Goal: Task Accomplishment & Management: Manage account settings

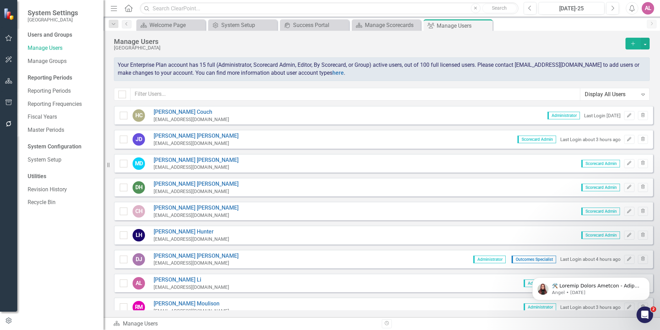
click at [328, 47] on div "[GEOGRAPHIC_DATA]" at bounding box center [368, 47] width 508 height 5
click at [330, 40] on div "Manage Users" at bounding box center [368, 42] width 508 height 8
click at [449, 43] on div "Manage Users" at bounding box center [368, 42] width 508 height 8
click at [346, 38] on div "Manage Users" at bounding box center [368, 42] width 508 height 8
click at [531, 36] on div "Manage Users CarolinaEast Medical Center Add Your Enterprise Plan account has 1…" at bounding box center [382, 68] width 557 height 75
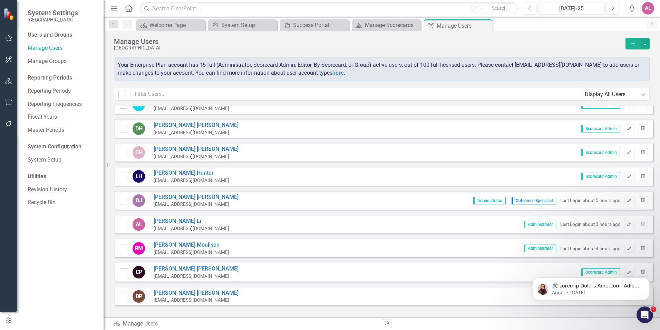
scroll to position [69, 0]
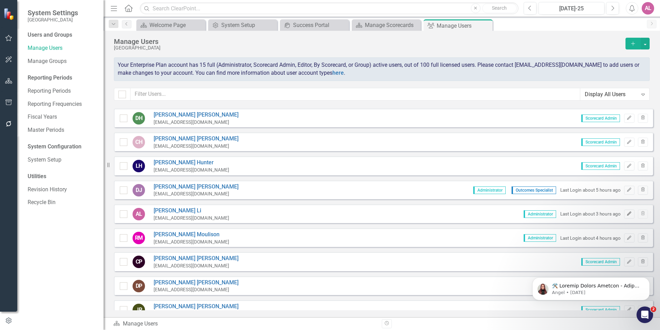
click at [626, 210] on button "Edit" at bounding box center [630, 213] width 10 height 9
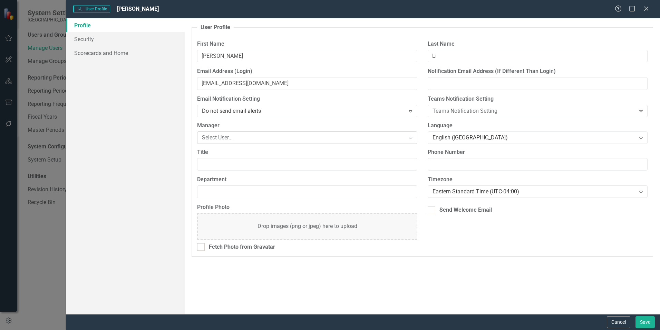
click at [248, 138] on div "Select User..." at bounding box center [303, 137] width 203 height 8
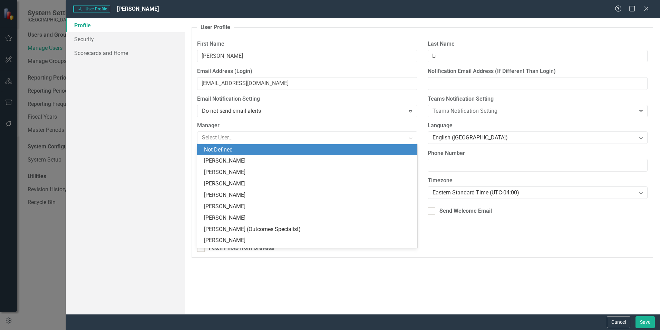
click at [293, 127] on label "Manager" at bounding box center [307, 126] width 220 height 8
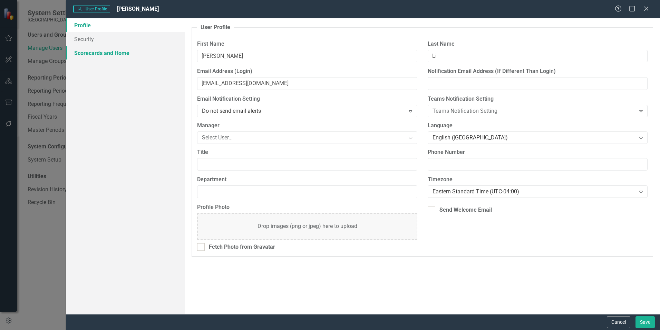
click at [135, 46] on link "Scorecards and Home" at bounding box center [125, 53] width 119 height 14
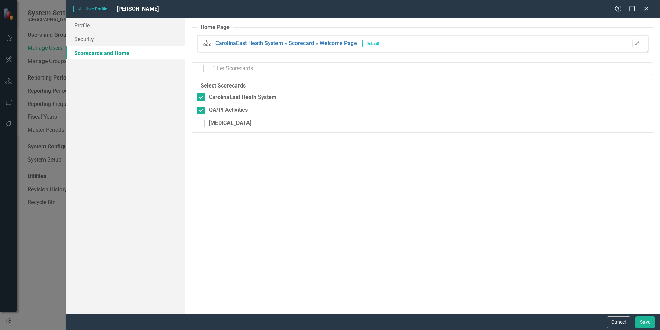
checkbox input "false"
click at [137, 39] on link "Security" at bounding box center [125, 39] width 119 height 14
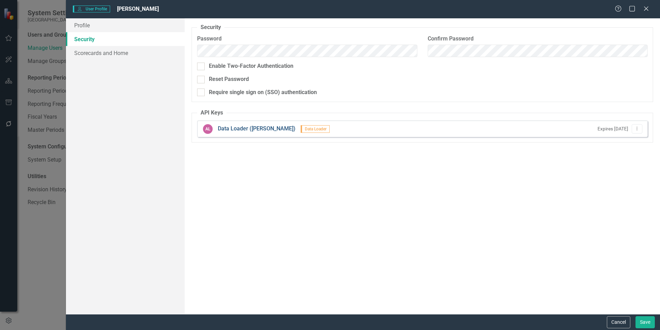
click at [228, 126] on link "Data Loader ([PERSON_NAME])" at bounding box center [257, 129] width 78 height 8
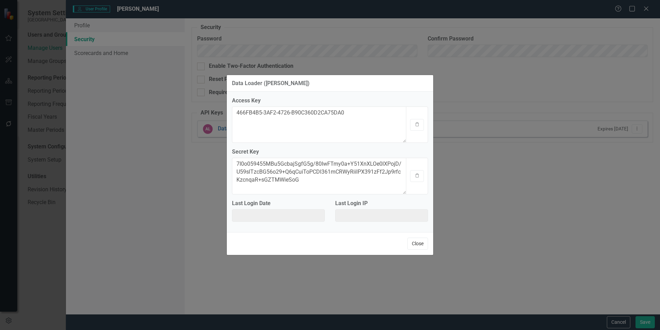
click at [419, 247] on button "Close" at bounding box center [418, 243] width 21 height 12
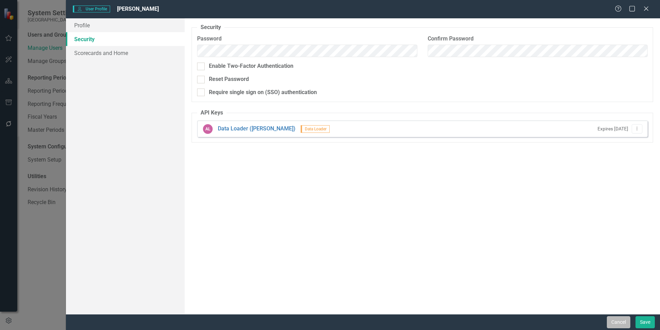
click at [614, 320] on button "Cancel" at bounding box center [618, 322] width 23 height 12
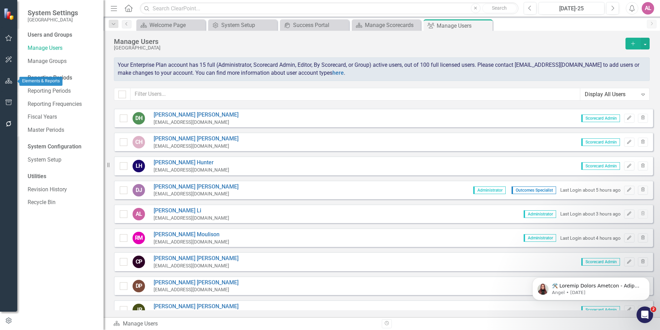
click at [7, 81] on icon "button" at bounding box center [8, 81] width 7 height 6
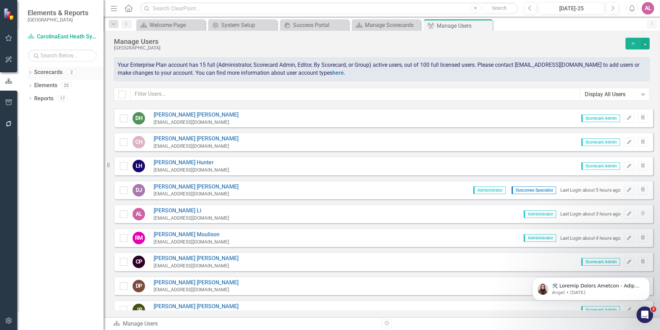
click at [54, 74] on link "Scorecards" at bounding box center [48, 72] width 28 height 8
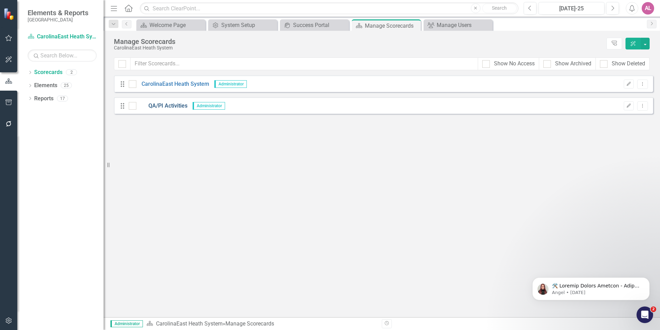
click at [166, 105] on link "QA/PI Activities" at bounding box center [161, 106] width 51 height 8
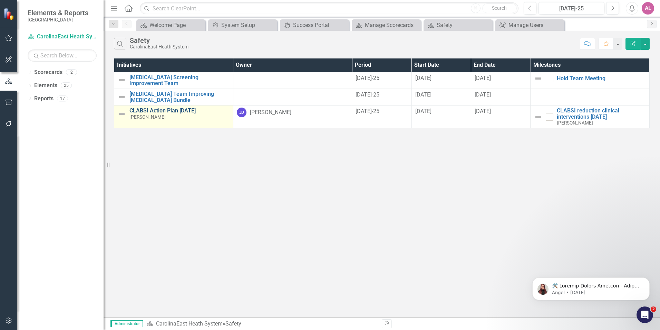
click at [177, 107] on link "CLABSI Action Plan [DATE]" at bounding box center [180, 110] width 100 height 6
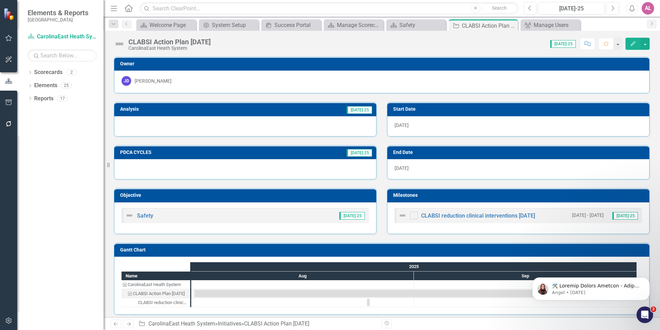
click at [128, 8] on icon "Home" at bounding box center [128, 7] width 9 height 7
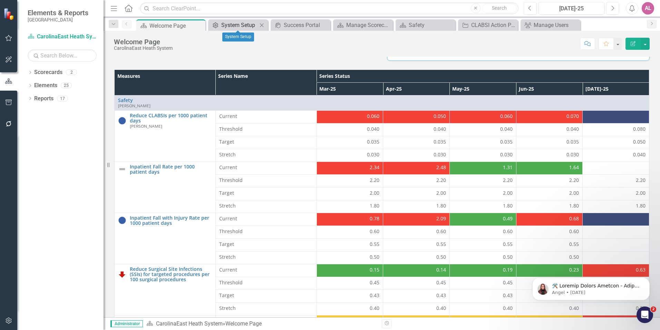
click at [243, 21] on div "System Setup" at bounding box center [239, 25] width 36 height 9
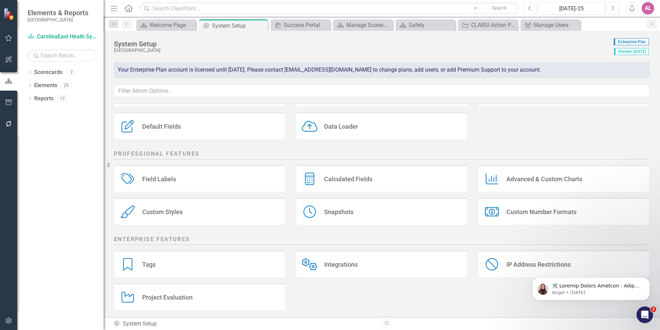
scroll to position [79, 0]
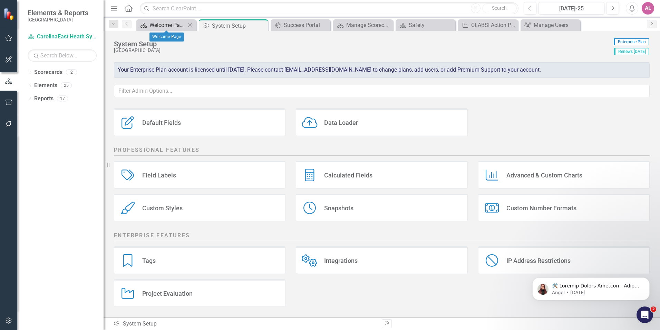
click at [171, 27] on div "Welcome Page" at bounding box center [168, 25] width 36 height 9
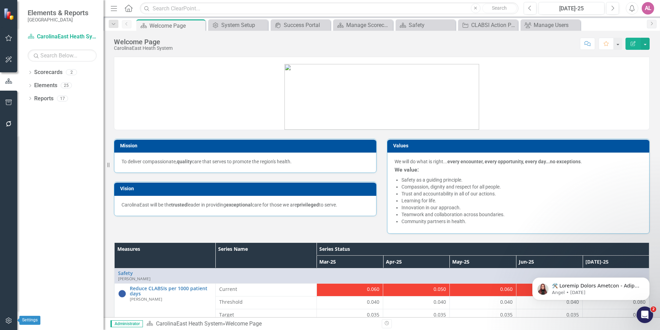
click at [7, 318] on icon "button" at bounding box center [8, 320] width 7 height 6
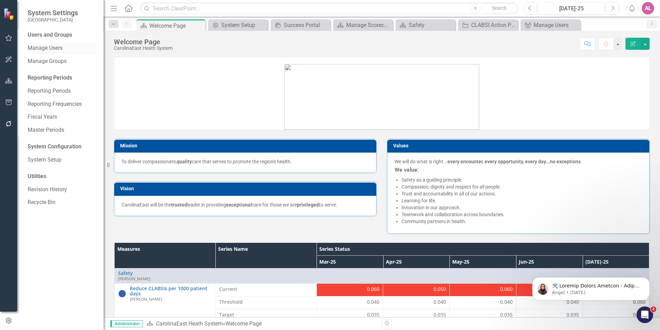
click at [63, 50] on link "Manage Users" at bounding box center [62, 48] width 69 height 8
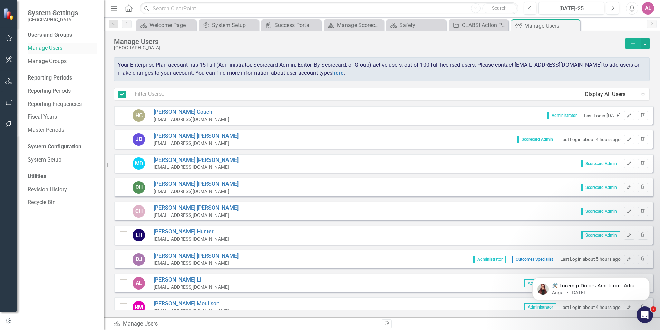
checkbox input "false"
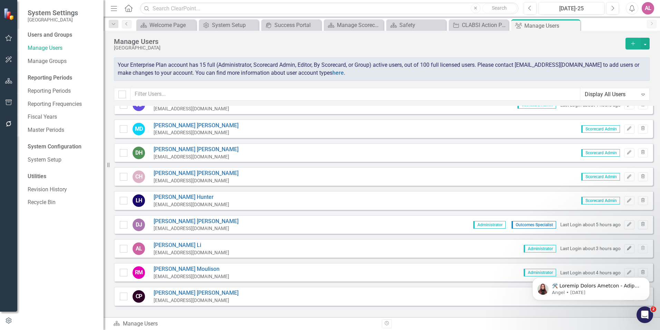
click at [625, 245] on button "Edit" at bounding box center [630, 248] width 10 height 9
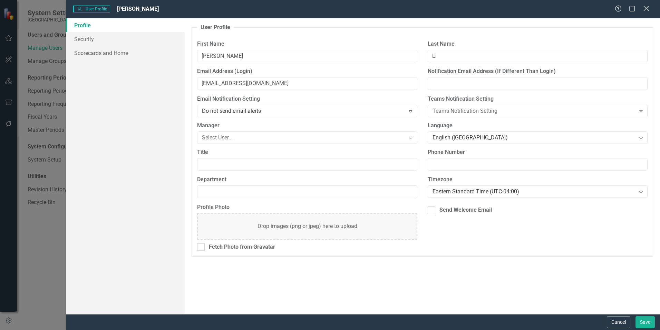
click at [646, 7] on icon "Close" at bounding box center [646, 8] width 9 height 7
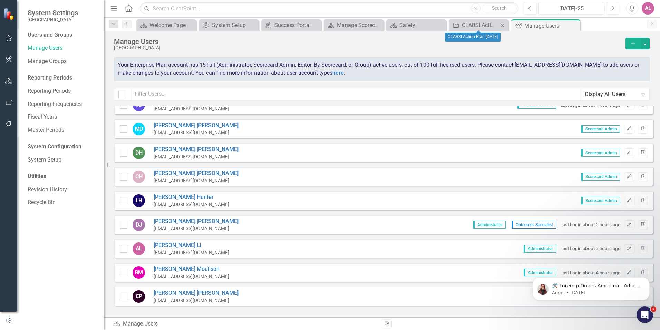
click at [505, 27] on icon "Close" at bounding box center [502, 25] width 7 height 6
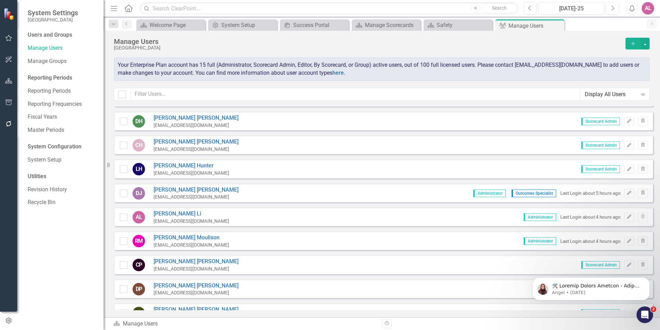
scroll to position [69, 0]
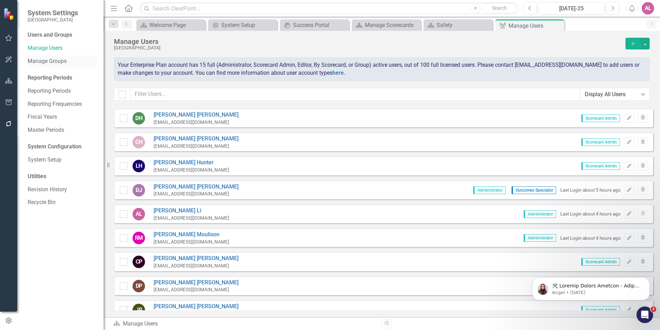
click at [63, 59] on link "Manage Groups" at bounding box center [62, 61] width 69 height 8
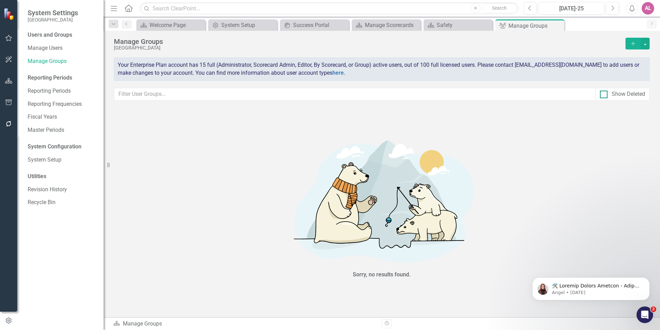
click at [612, 94] on div "Show Deleted" at bounding box center [629, 94] width 34 height 8
click at [605, 94] on input "Show Deleted" at bounding box center [602, 93] width 4 height 4
checkbox input "true"
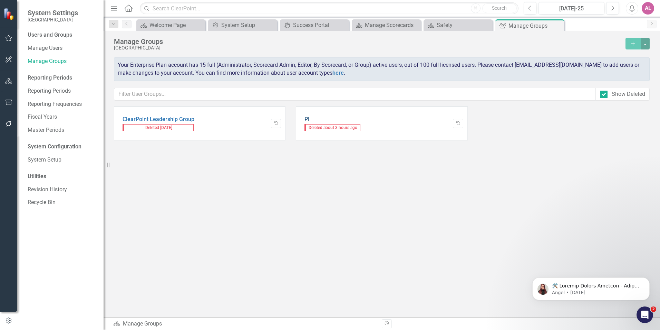
click at [310, 119] on link "PI" at bounding box center [333, 119] width 57 height 6
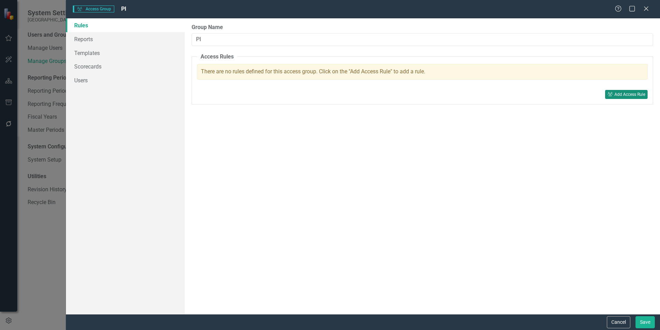
click at [615, 92] on div "Add Access Rule" at bounding box center [630, 94] width 31 height 5
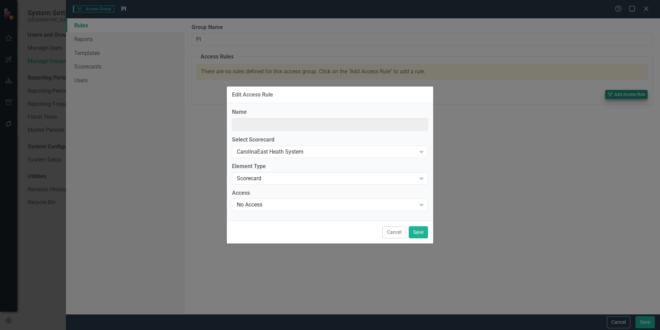
type input "No Access to CarolinaEast Heath System"
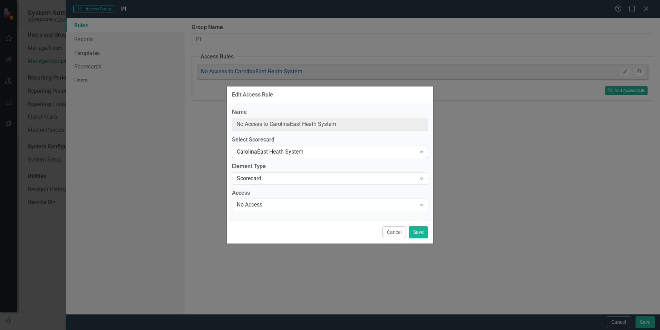
click at [295, 152] on div "CarolinaEast Heath System" at bounding box center [326, 152] width 179 height 8
click at [286, 201] on div "No Access" at bounding box center [326, 205] width 179 height 8
click at [298, 180] on div "Scorecard" at bounding box center [326, 178] width 179 height 8
click at [194, 180] on div "Edit Access Rule Name No Access to CarolinaEast Heath System Select Scorecard C…" at bounding box center [330, 165] width 660 height 330
click at [406, 235] on button "Cancel" at bounding box center [394, 232] width 23 height 12
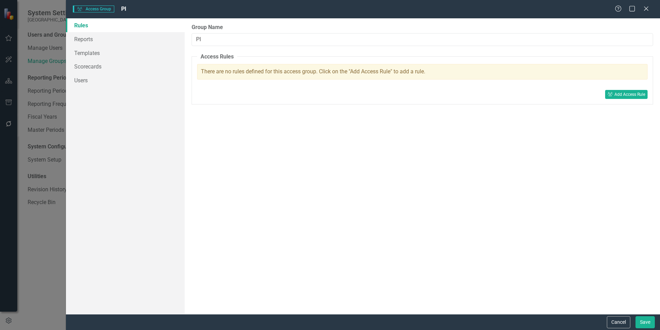
click at [642, 10] on div "Help Maximize Close" at bounding box center [634, 9] width 38 height 8
click at [651, 7] on div "Help Maximize Close" at bounding box center [634, 9] width 38 height 8
click at [649, 7] on icon "Close" at bounding box center [646, 8] width 9 height 7
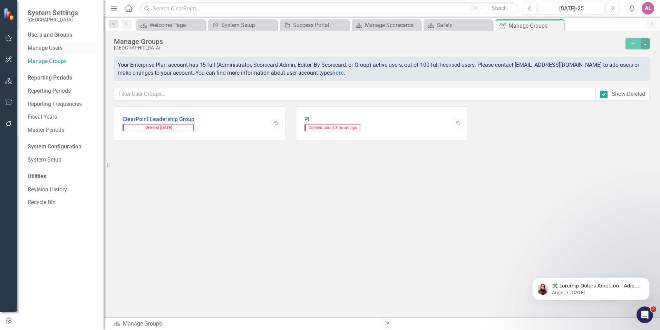
click at [51, 49] on link "Manage Users" at bounding box center [62, 48] width 69 height 8
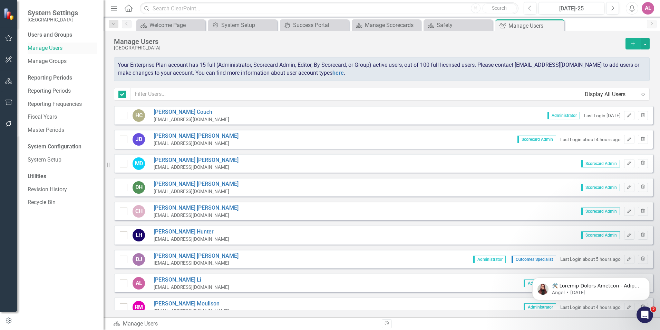
checkbox input "false"
click at [605, 93] on div "Display All Users" at bounding box center [611, 94] width 53 height 8
click at [653, 11] on div "AL" at bounding box center [648, 8] width 12 height 12
click at [614, 86] on link "icon.portal Success Portal" at bounding box center [627, 86] width 55 height 13
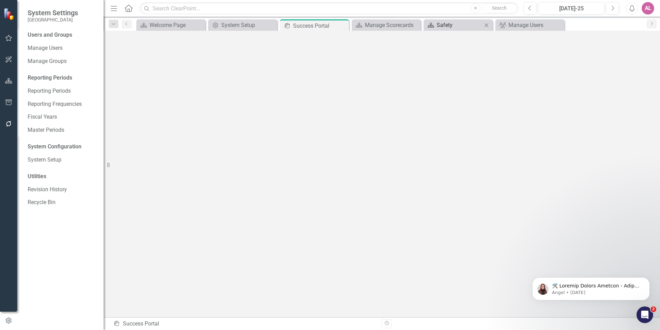
click at [440, 29] on div "Safety" at bounding box center [460, 25] width 46 height 9
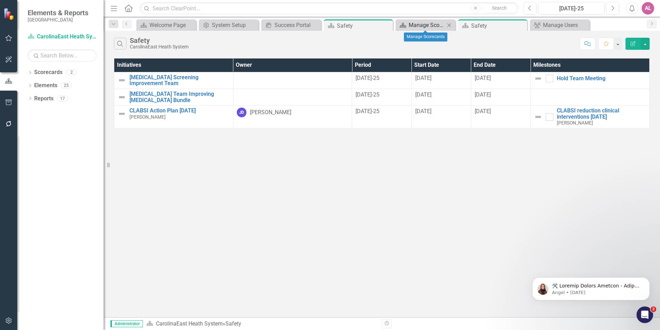
click at [441, 26] on div "Manage Scorecards" at bounding box center [427, 25] width 36 height 9
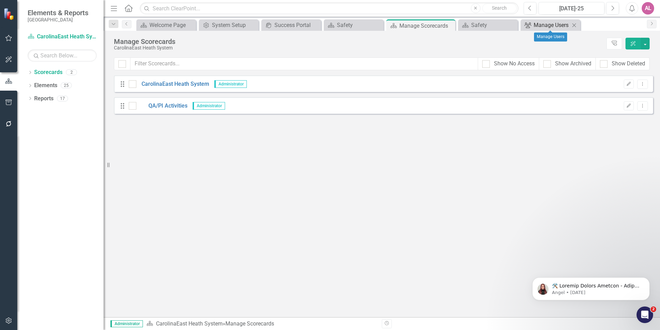
click at [527, 24] on icon at bounding box center [528, 25] width 7 height 6
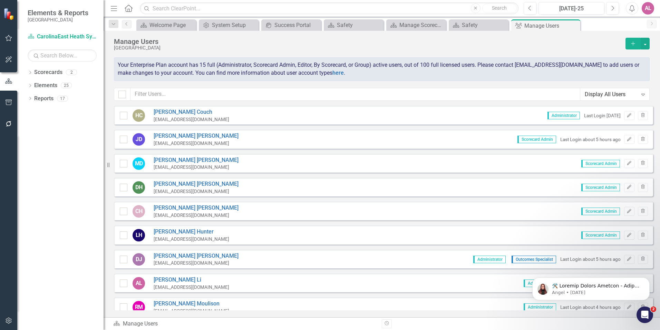
click at [376, 44] on div "Manage Users" at bounding box center [368, 42] width 508 height 8
click at [293, 103] on div "Manage Users CarolinaEast Medical Center Add Your Enterprise Plan account has 1…" at bounding box center [382, 68] width 557 height 75
click at [302, 83] on div "Manage Users CarolinaEast Medical Center Add Your Enterprise Plan account has 1…" at bounding box center [382, 68] width 557 height 75
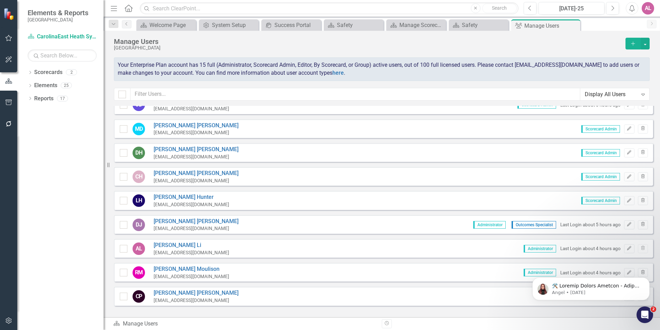
scroll to position [69, 0]
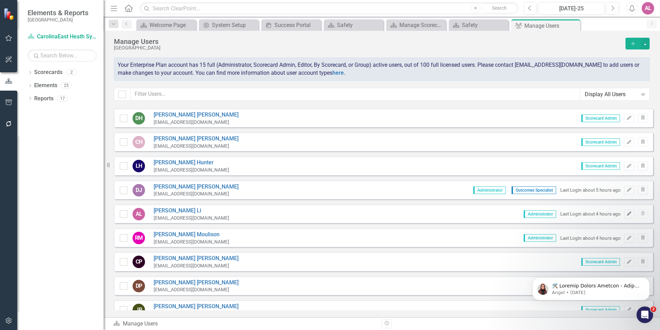
click at [627, 212] on icon "Edit" at bounding box center [629, 213] width 5 height 4
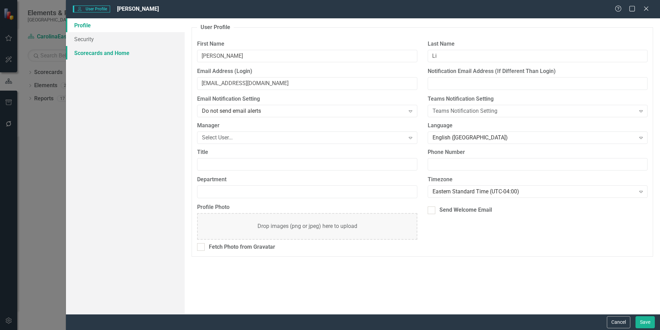
click at [87, 52] on link "Scorecards and Home" at bounding box center [125, 53] width 119 height 14
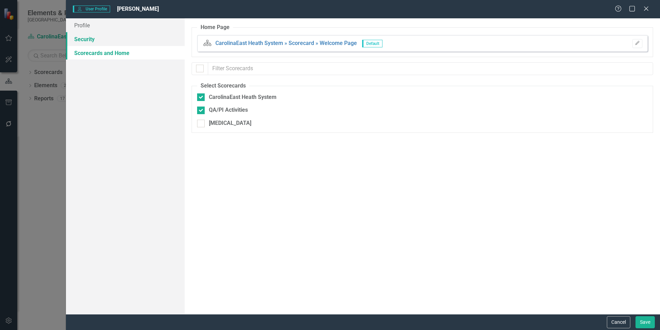
click at [103, 40] on link "Security" at bounding box center [125, 39] width 119 height 14
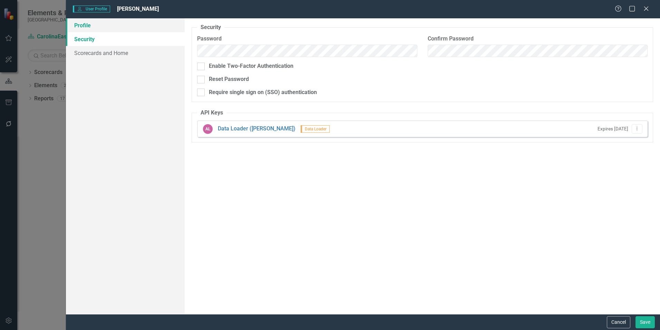
click at [115, 29] on link "Profile" at bounding box center [125, 25] width 119 height 14
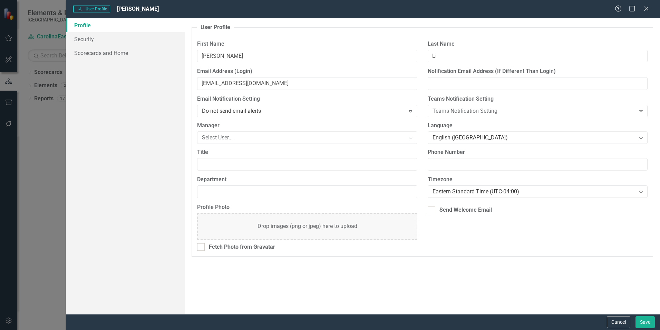
click at [61, 131] on div "User User Profile [PERSON_NAME] Help Maximize Close Profile Security Scorecards…" at bounding box center [330, 165] width 660 height 330
click at [645, 7] on icon "Close" at bounding box center [646, 8] width 9 height 7
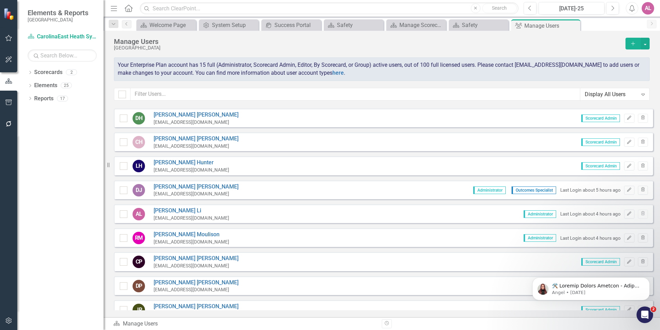
click at [116, 10] on icon "Menu" at bounding box center [114, 7] width 9 height 7
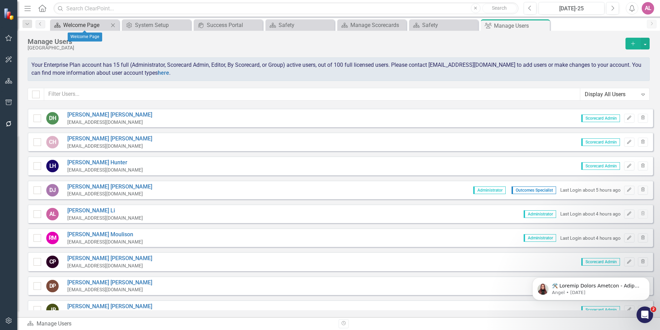
click at [88, 23] on div "Welcome Page" at bounding box center [86, 25] width 46 height 9
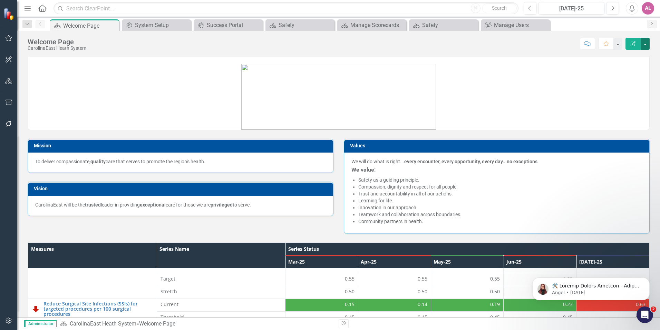
click at [647, 44] on button "button" at bounding box center [645, 44] width 9 height 12
click at [627, 56] on link "Edit Edit Scorecard" at bounding box center [622, 56] width 56 height 13
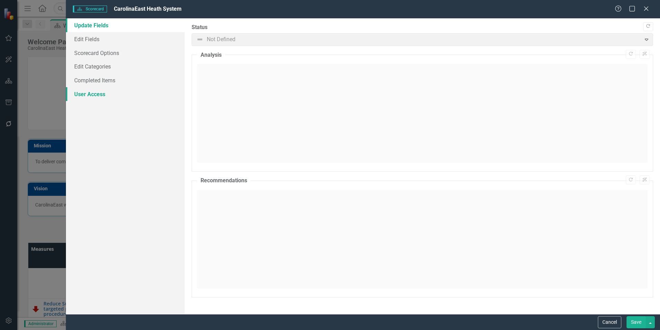
click at [110, 88] on link "User Access" at bounding box center [125, 94] width 119 height 14
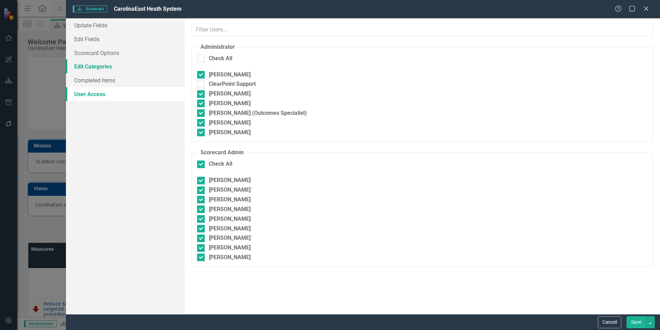
click at [124, 67] on link "Edit Categories" at bounding box center [125, 66] width 119 height 14
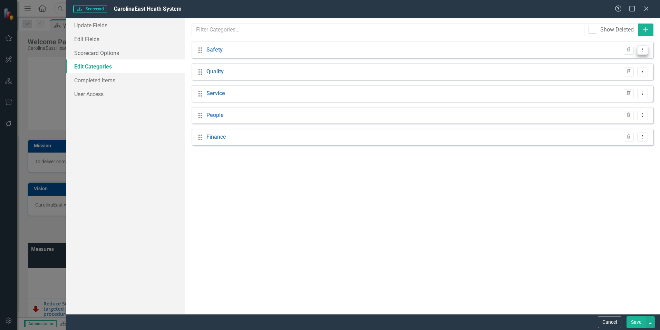
click at [644, 53] on button "Dropdown Menu" at bounding box center [643, 49] width 11 height 9
click at [592, 60] on icon "Edit" at bounding box center [592, 61] width 6 height 5
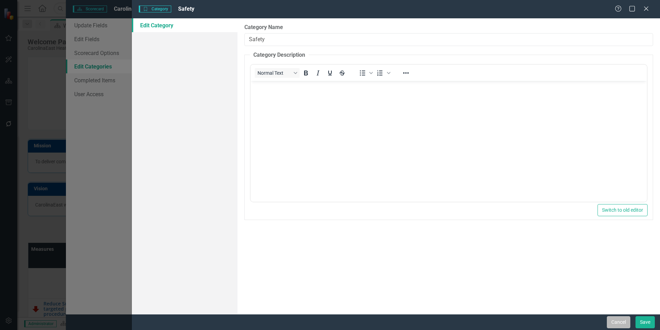
click at [617, 319] on button "Cancel" at bounding box center [618, 322] width 23 height 12
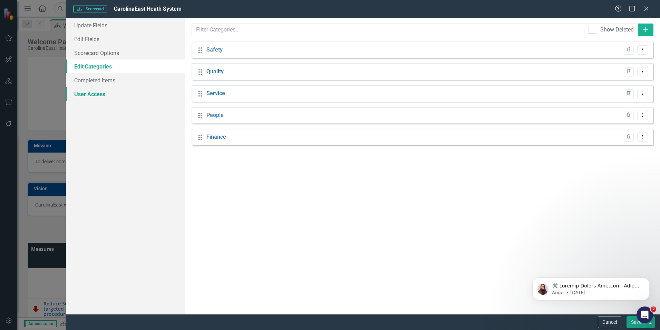
click at [119, 96] on link "User Access" at bounding box center [125, 94] width 119 height 14
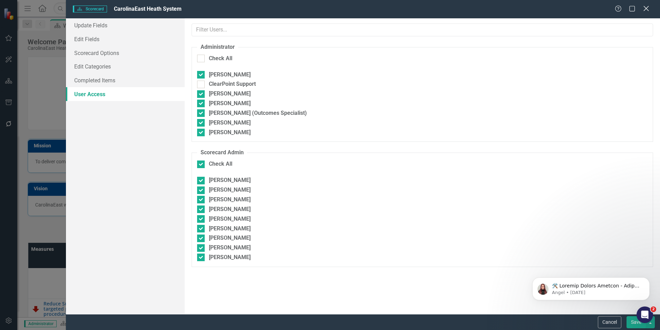
click at [647, 10] on icon "Close" at bounding box center [646, 8] width 9 height 7
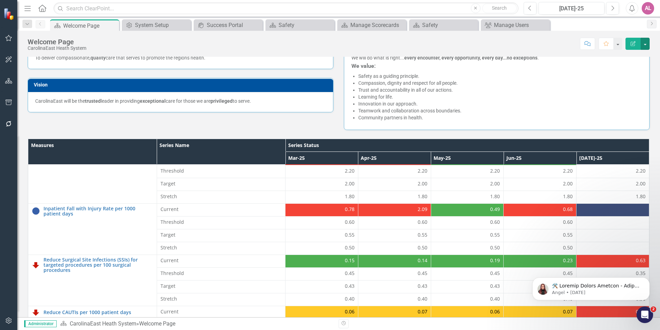
scroll to position [48, 0]
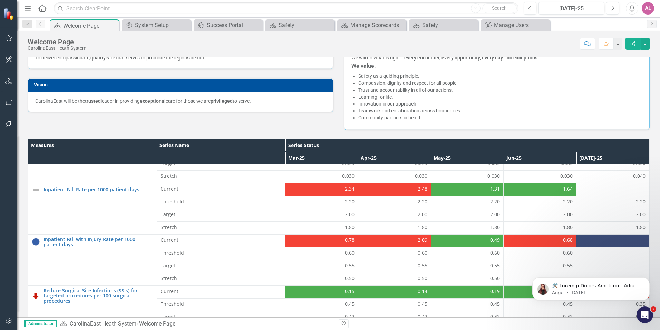
click at [650, 8] on div "AL" at bounding box center [648, 8] width 12 height 12
click at [560, 39] on div "Score: N/A [DATE]-25 Completed Comment Favorite Edit Report" at bounding box center [370, 44] width 560 height 12
